Goal: Navigation & Orientation: Find specific page/section

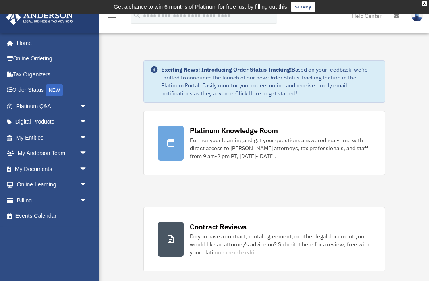
click at [28, 137] on link "My Entities arrow_drop_down" at bounding box center [53, 138] width 94 height 16
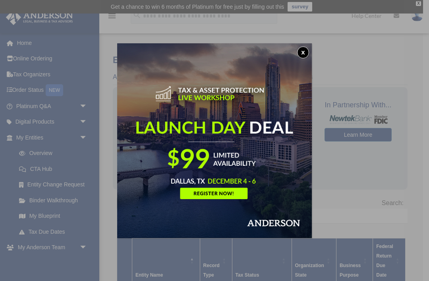
click at [301, 55] on button "x" at bounding box center [303, 53] width 12 height 12
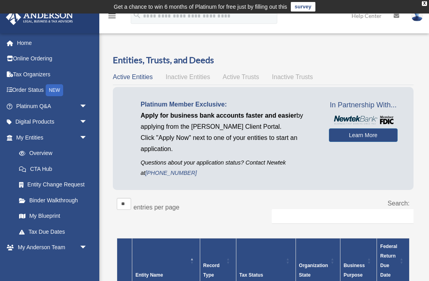
click at [37, 151] on link "Overview" at bounding box center [51, 153] width 80 height 16
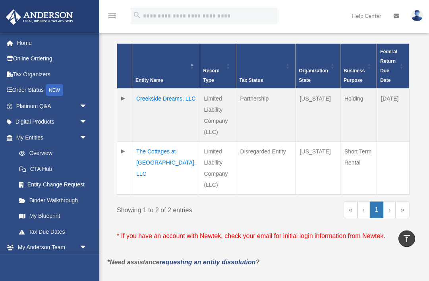
scroll to position [195, 0]
click at [35, 212] on link "My Blueprint" at bounding box center [53, 216] width 84 height 16
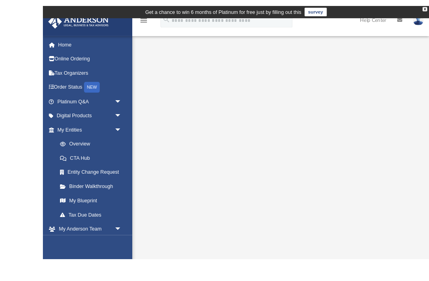
scroll to position [104, 0]
